Goal: Transaction & Acquisition: Purchase product/service

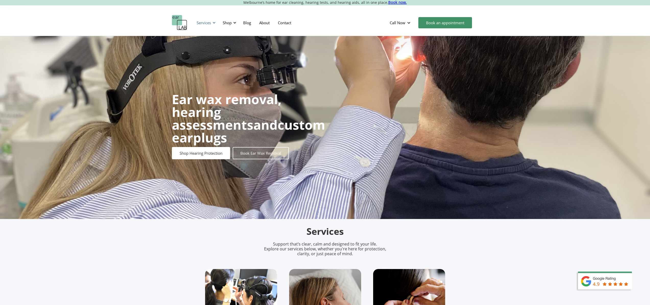
click at [214, 22] on div at bounding box center [214, 23] width 4 height 4
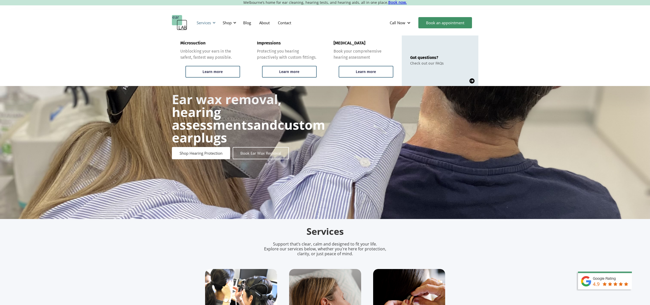
click at [214, 22] on div at bounding box center [214, 23] width 4 height 4
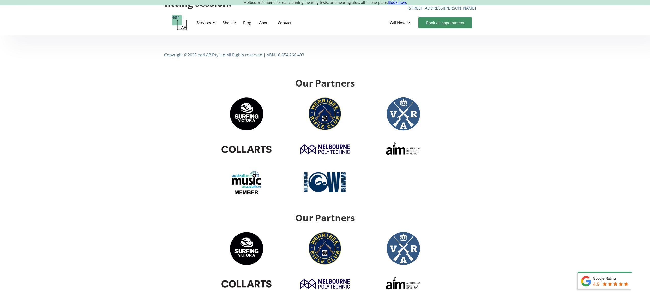
scroll to position [1963, 0]
click at [235, 25] on div "Shop" at bounding box center [228, 22] width 18 height 15
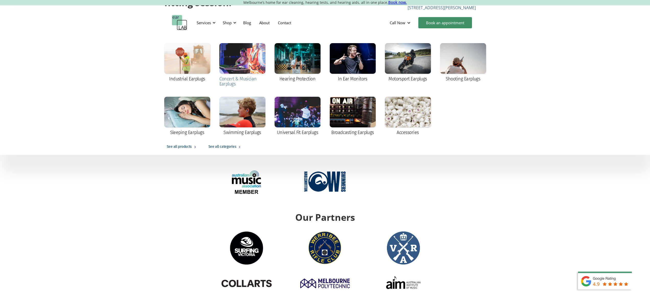
click at [236, 56] on div at bounding box center [242, 58] width 46 height 31
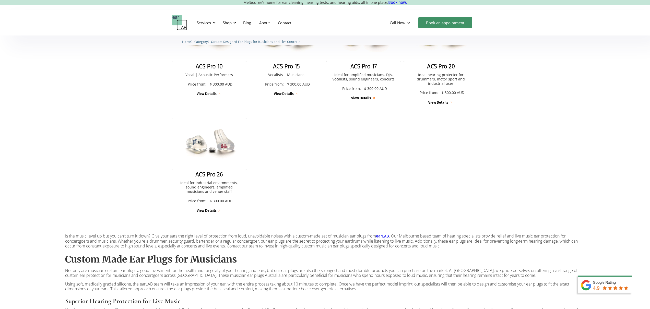
scroll to position [126, 0]
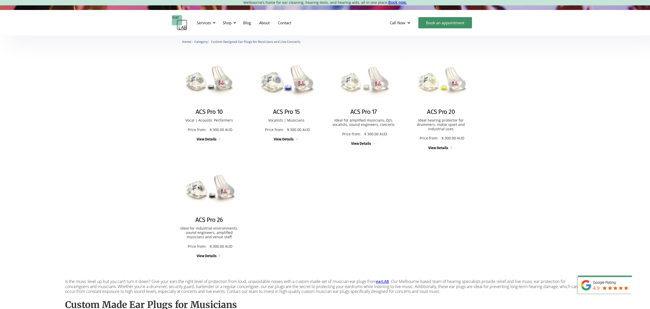
click at [288, 80] on img at bounding box center [286, 81] width 82 height 56
